Goal: Navigation & Orientation: Find specific page/section

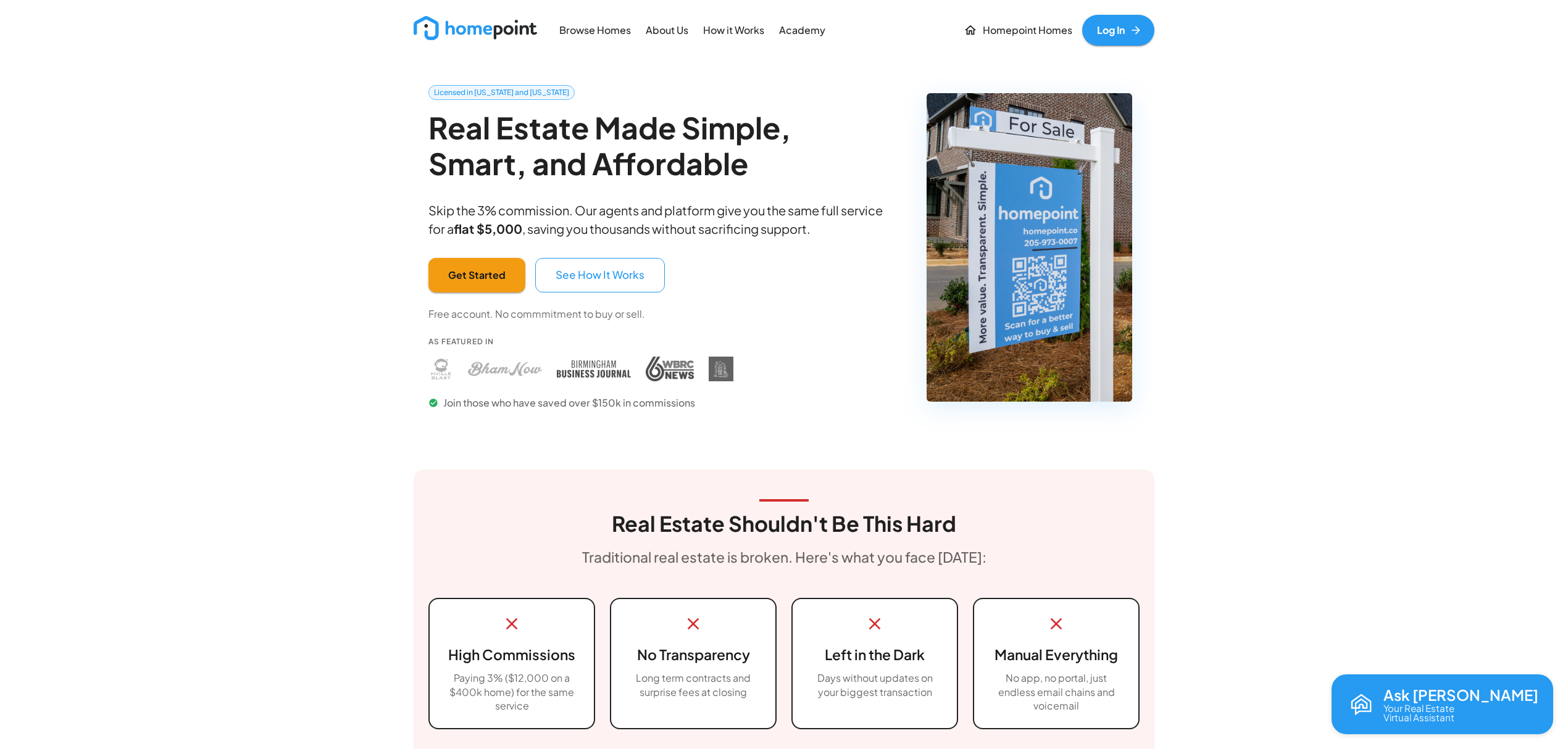
click at [1043, 29] on p "Homepoint Homes" at bounding box center [1028, 30] width 90 height 14
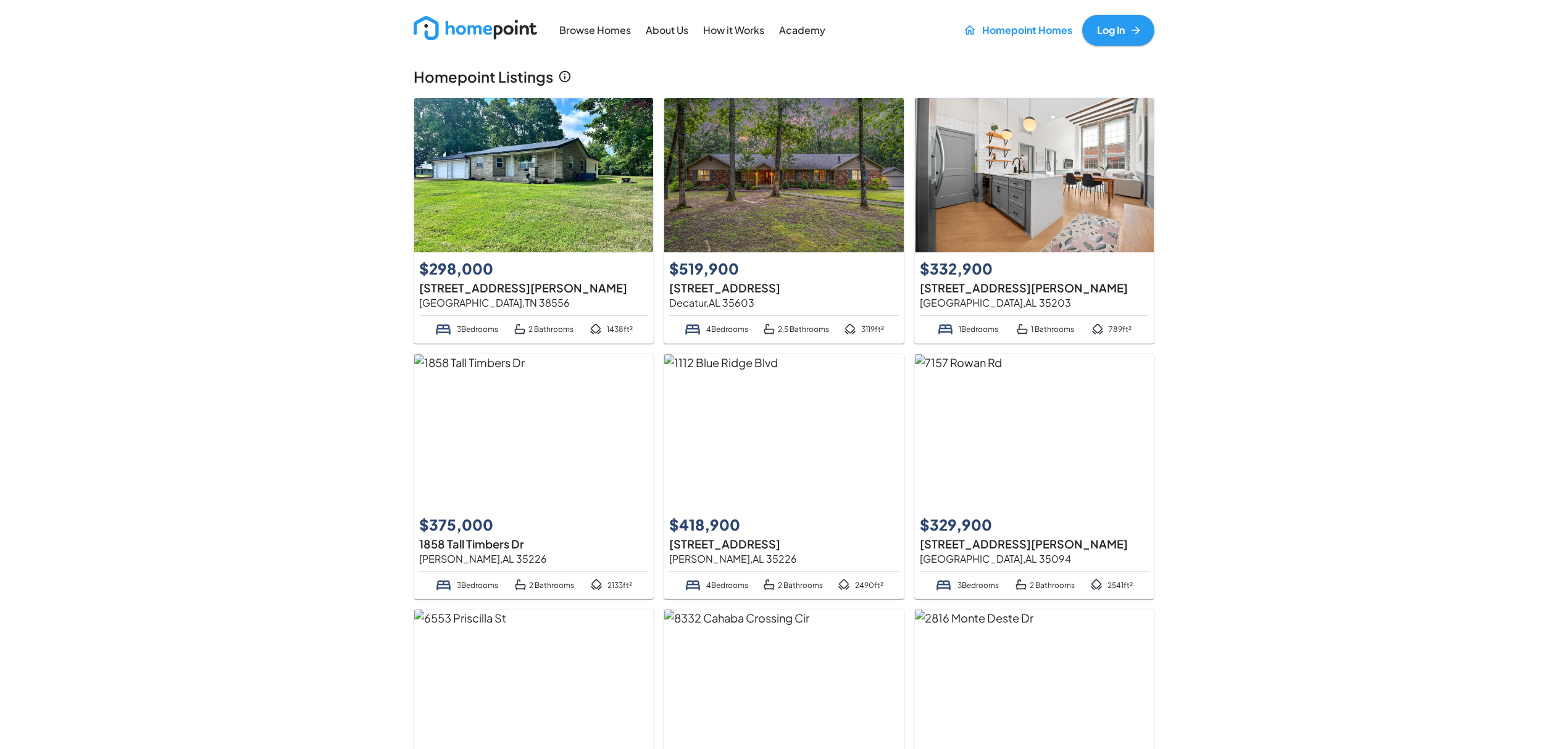
click at [813, 195] on img at bounding box center [784, 175] width 239 height 154
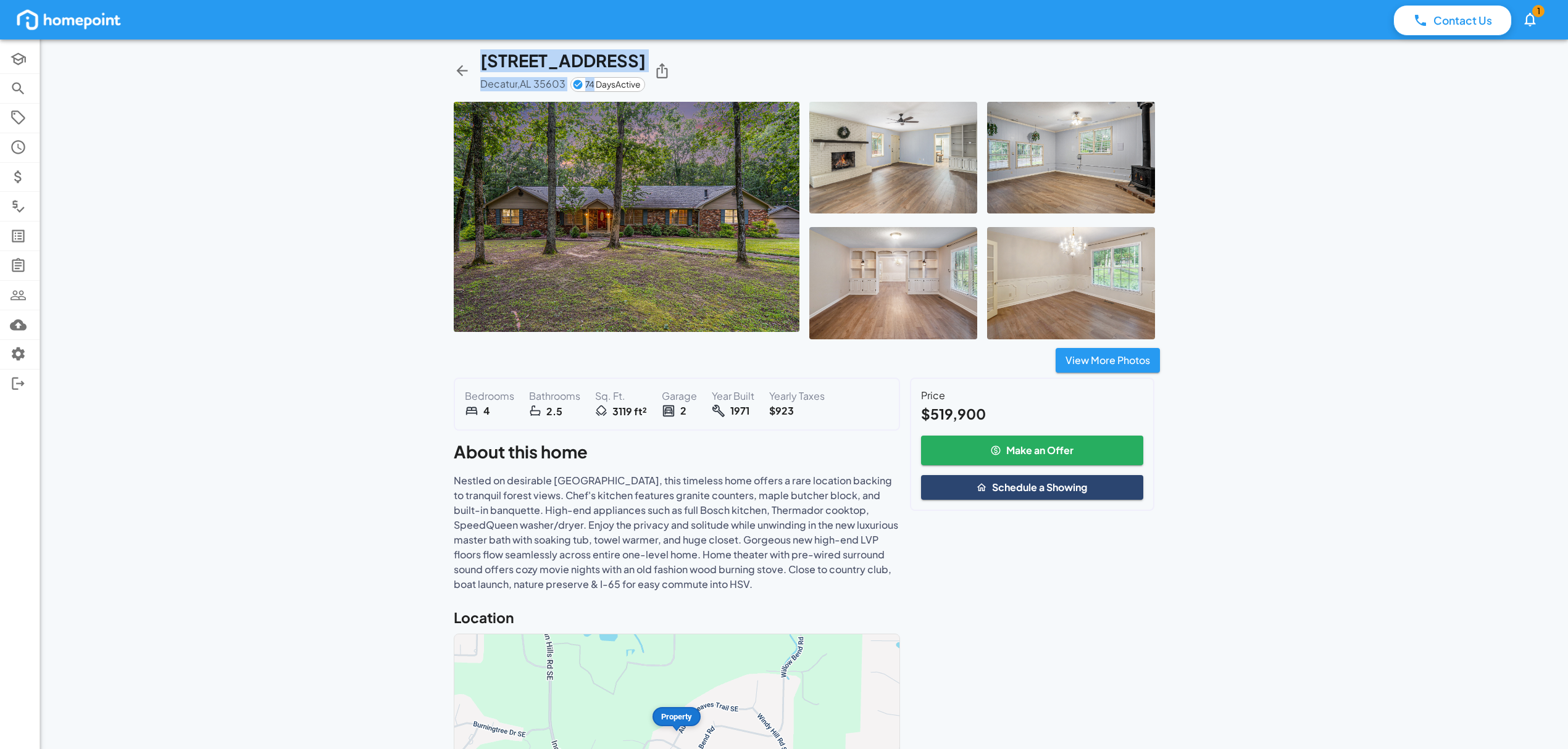
drag, startPoint x: 482, startPoint y: 65, endPoint x: 594, endPoint y: 89, distance: 114.5
click at [596, 90] on div "[STREET_ADDRESS] 74 Days Active" at bounding box center [563, 70] width 166 height 43
click at [594, 89] on span "74 Days Active" at bounding box center [612, 84] width 55 height 11
drag, startPoint x: 479, startPoint y: 62, endPoint x: 563, endPoint y: 90, distance: 88.5
click at [563, 90] on div "[STREET_ADDRESS] 74 Days Active" at bounding box center [805, 70] width 711 height 43
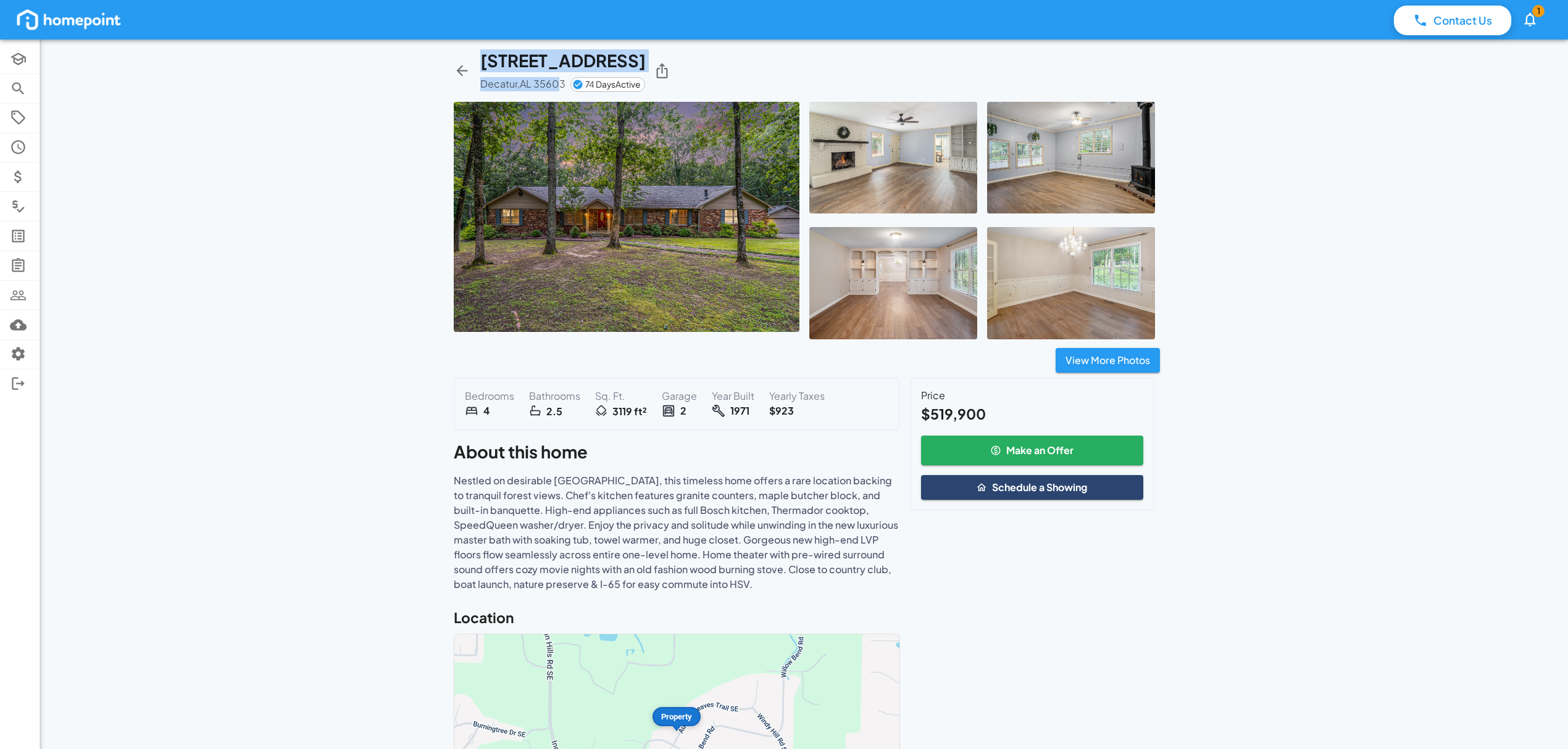
copy div "[STREET_ADDRESS]"
click at [1540, 13] on span "1" at bounding box center [1539, 11] width 13 height 13
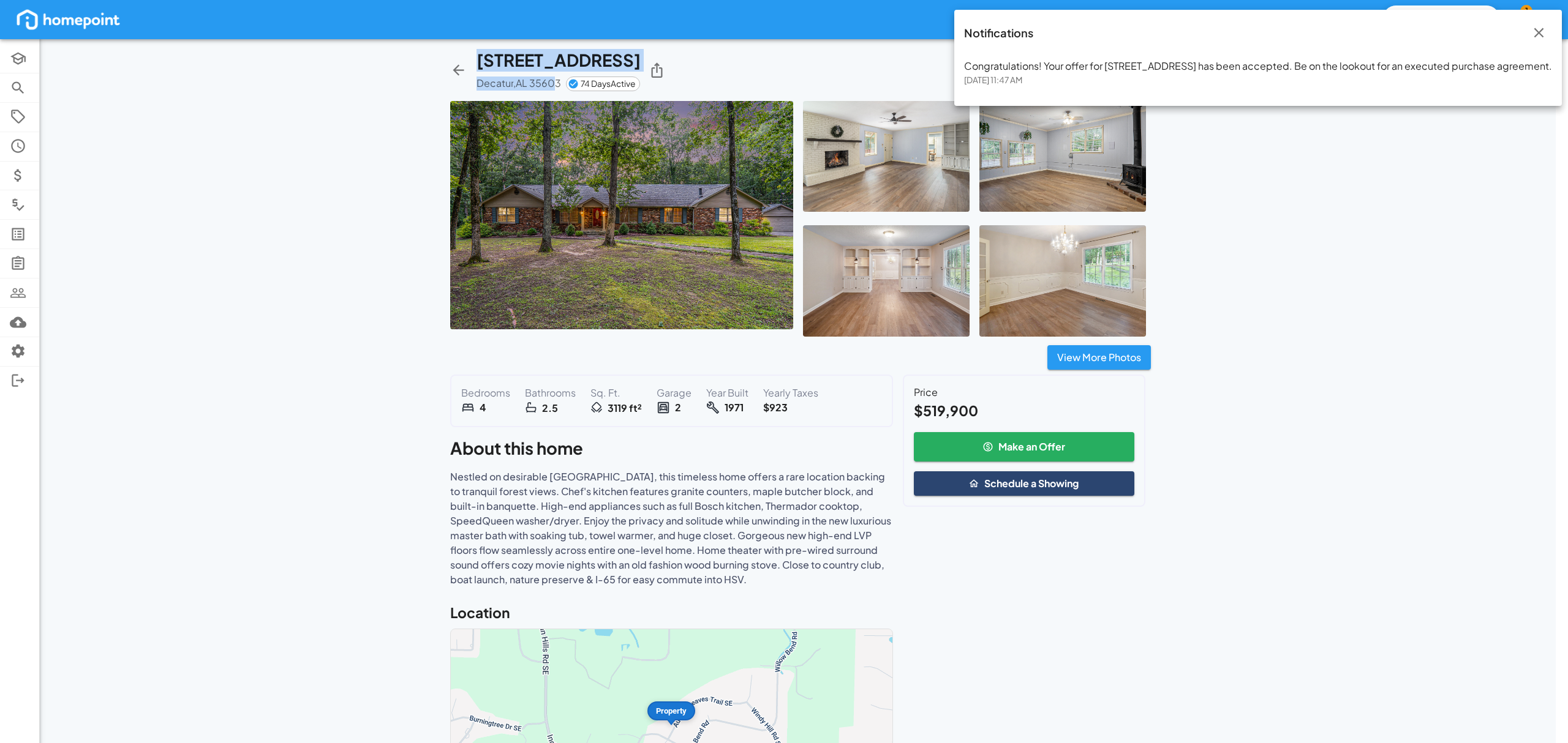
click at [1460, 67] on p "Congratulations! Your offer for [STREET_ADDRESS] has been accepted. Be on the l…" at bounding box center [1258, 66] width 588 height 14
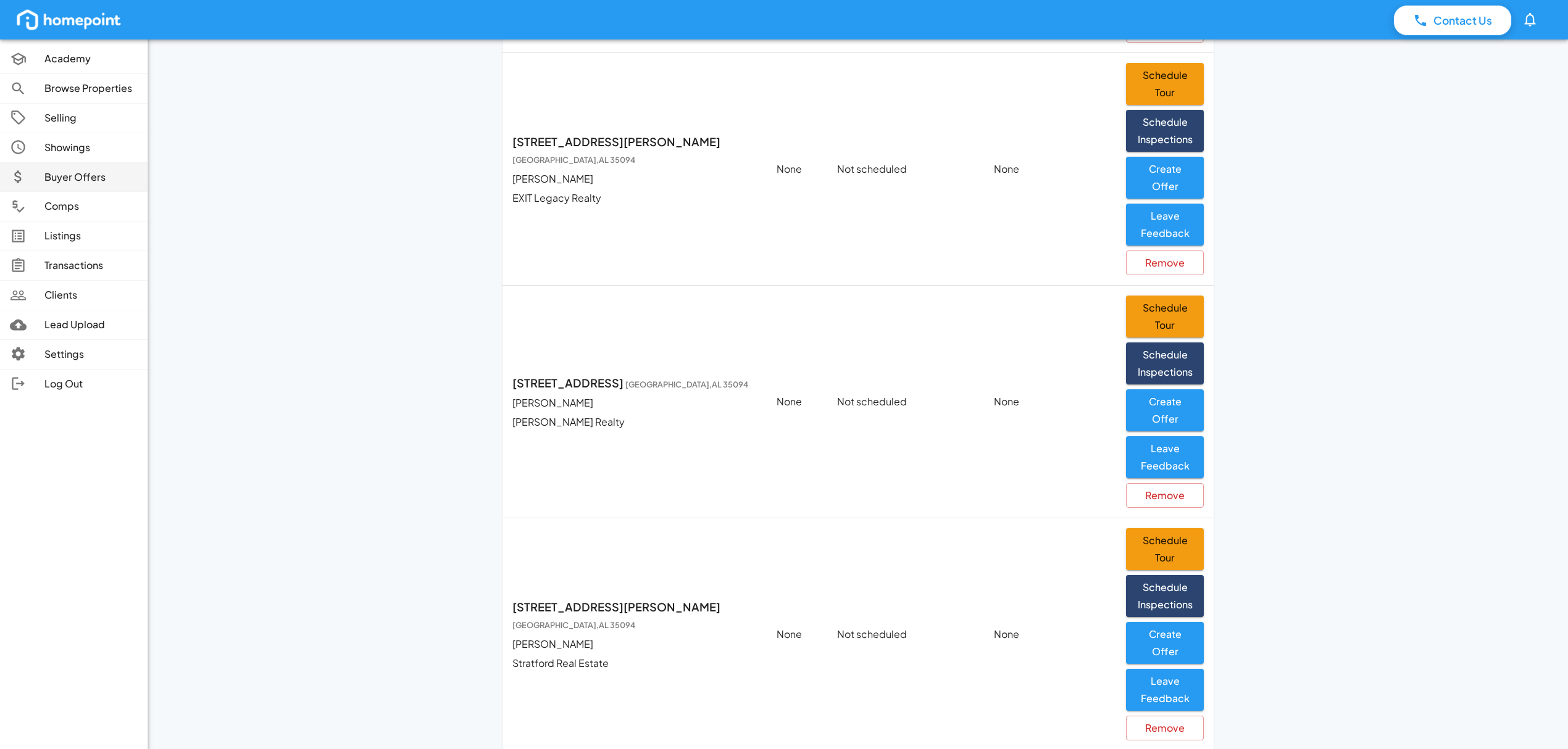
scroll to position [164, 0]
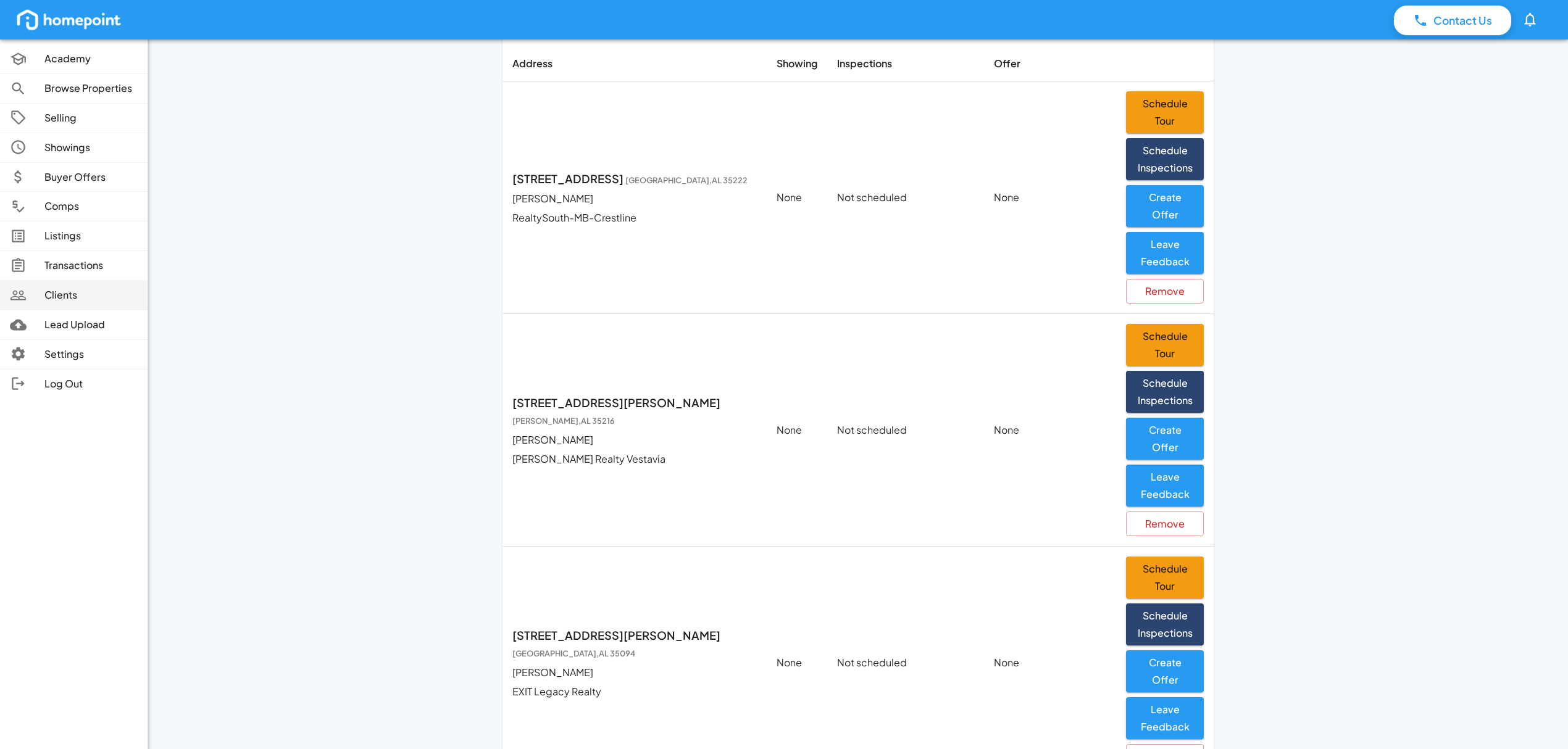
click at [87, 295] on p "Clients" at bounding box center [91, 295] width 93 height 14
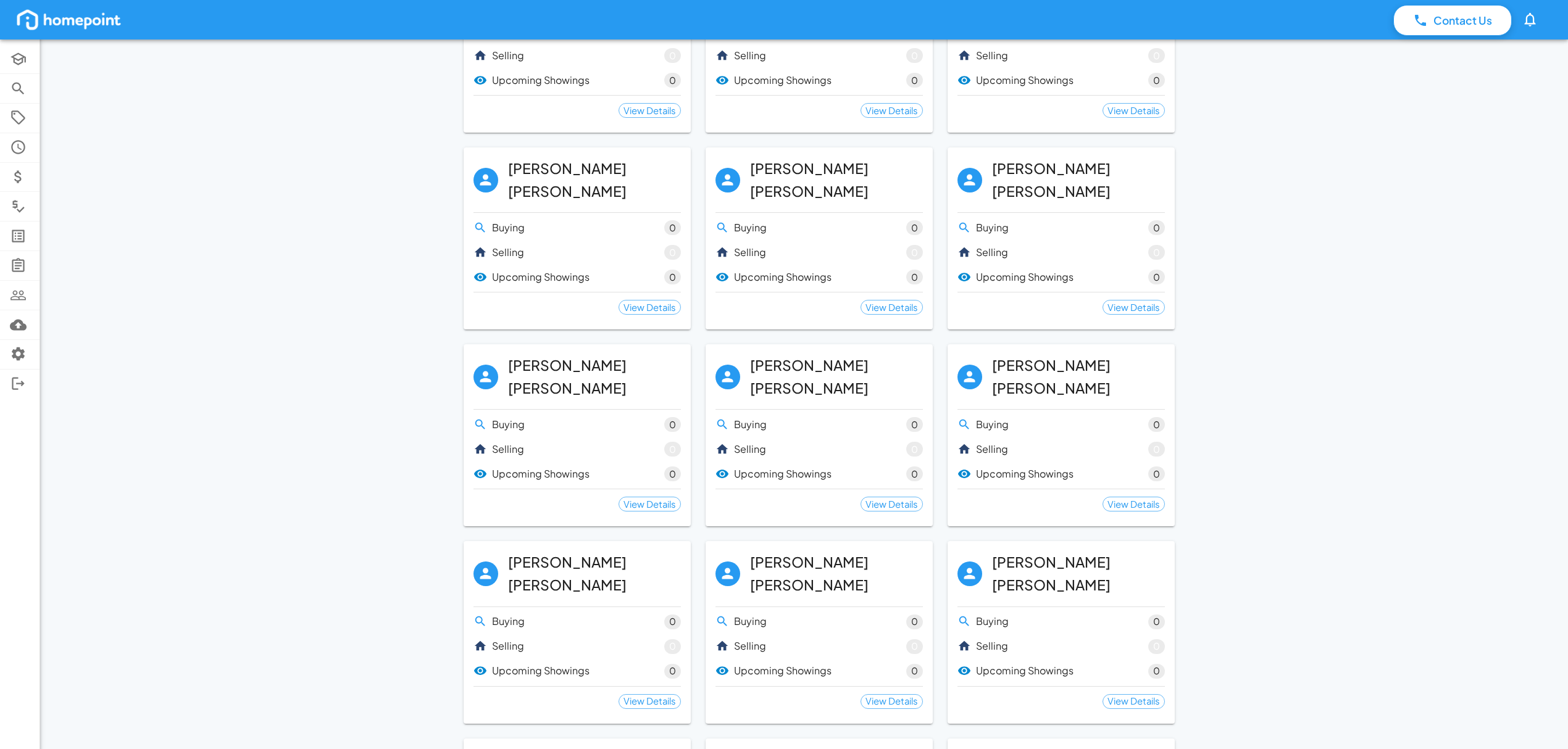
scroll to position [1152, 0]
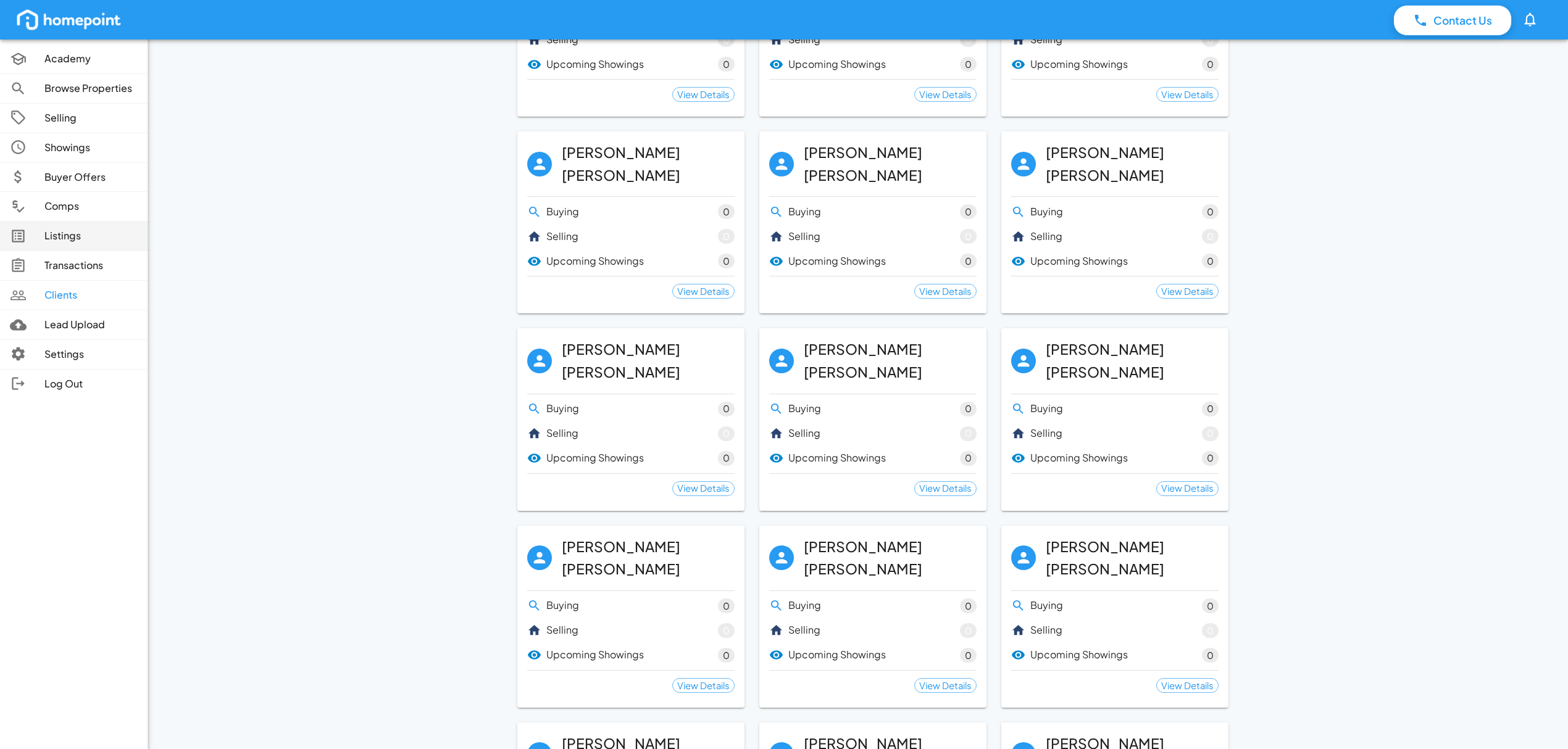
click at [60, 229] on link "Listings" at bounding box center [74, 236] width 147 height 29
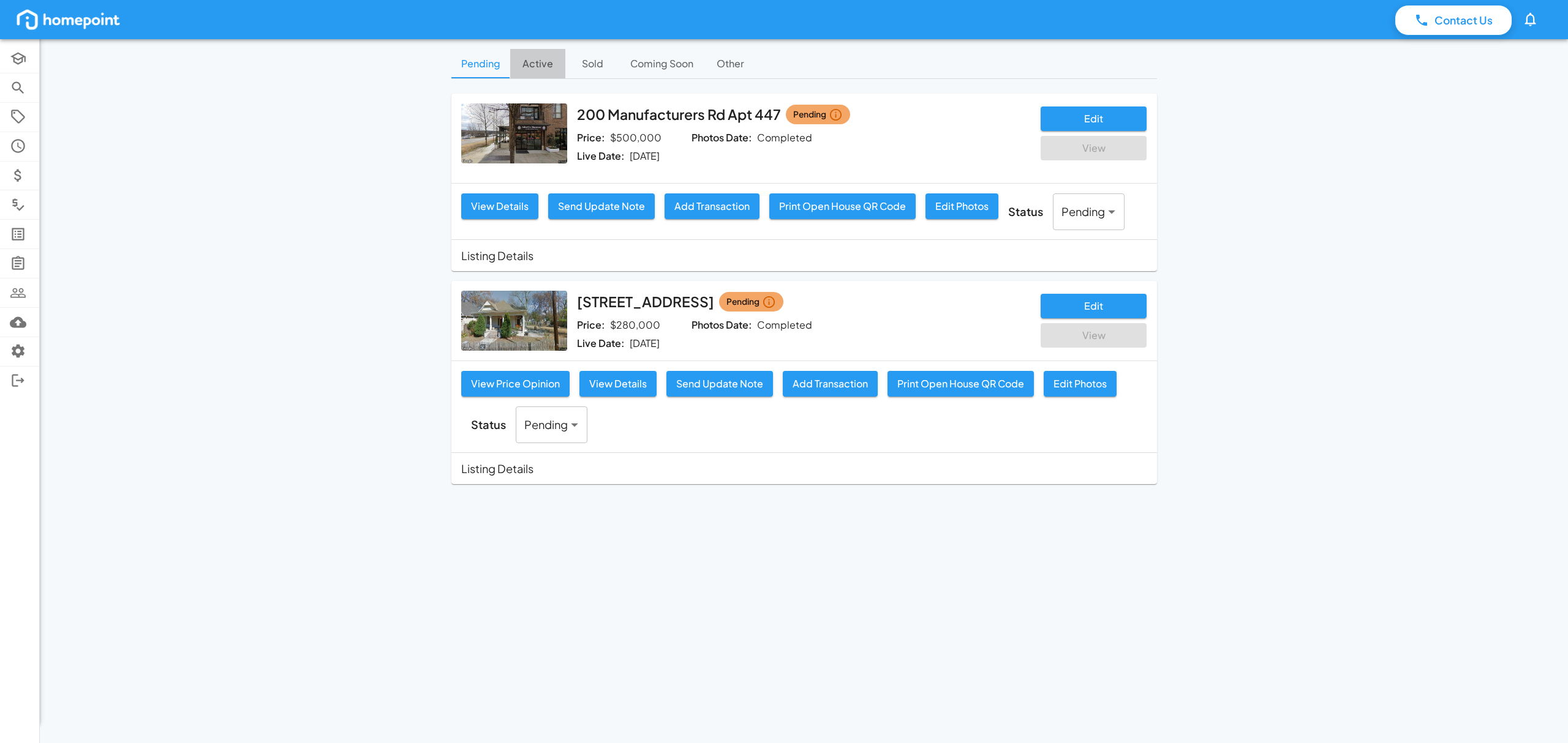
click at [533, 60] on button "Active" at bounding box center [537, 63] width 55 height 29
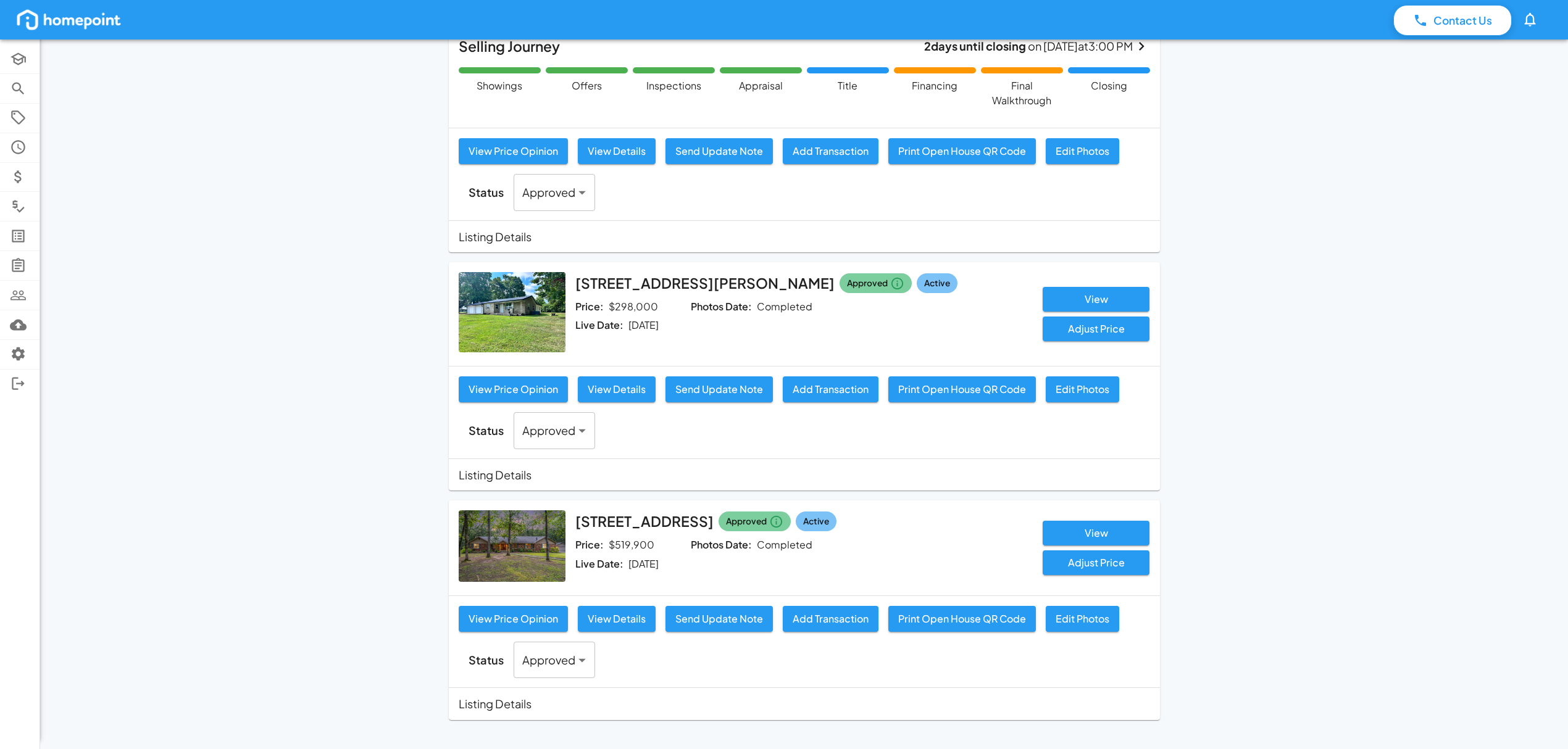
scroll to position [177, 0]
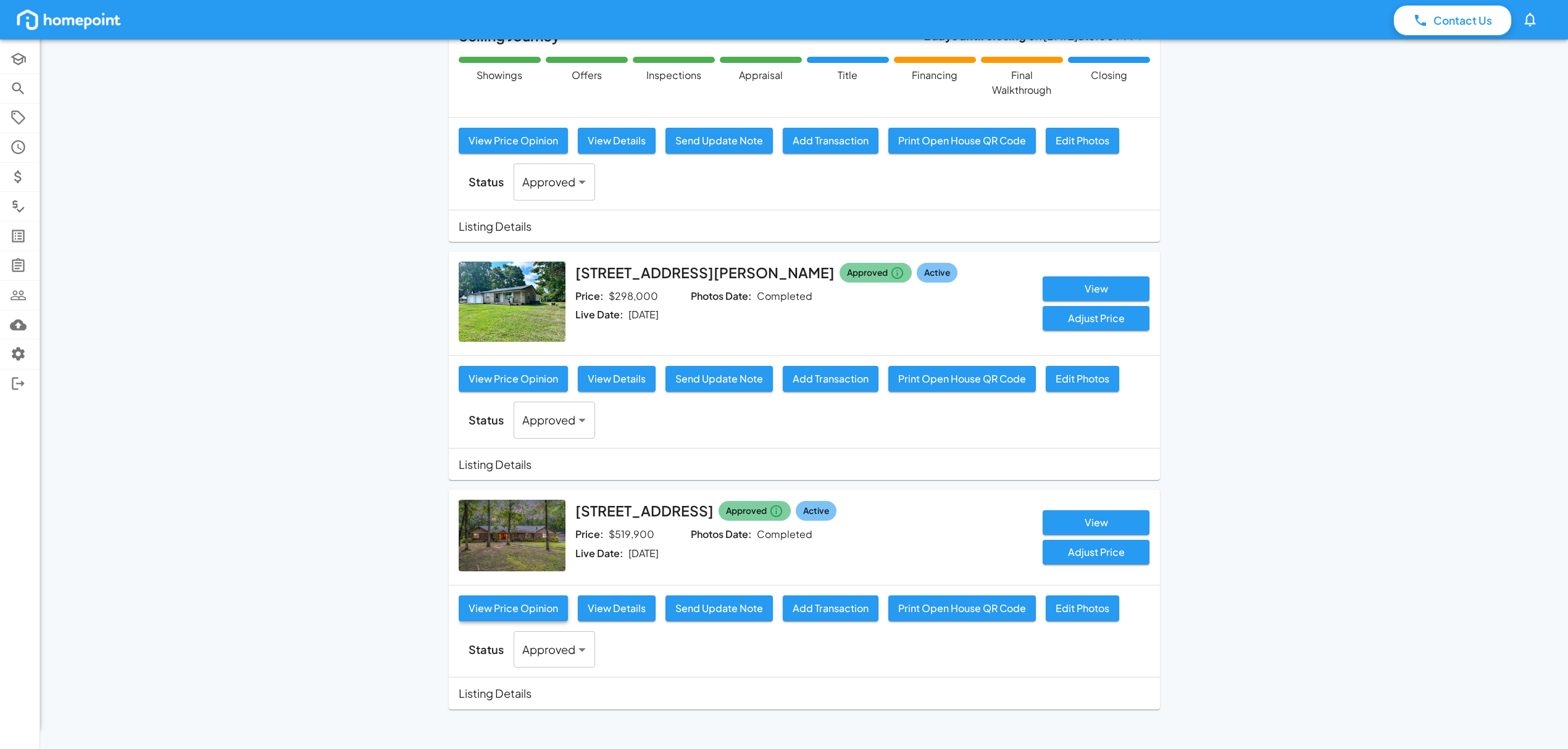
click at [531, 610] on button "View Price Opinion" at bounding box center [514, 608] width 109 height 26
